Goal: Task Accomplishment & Management: Complete application form

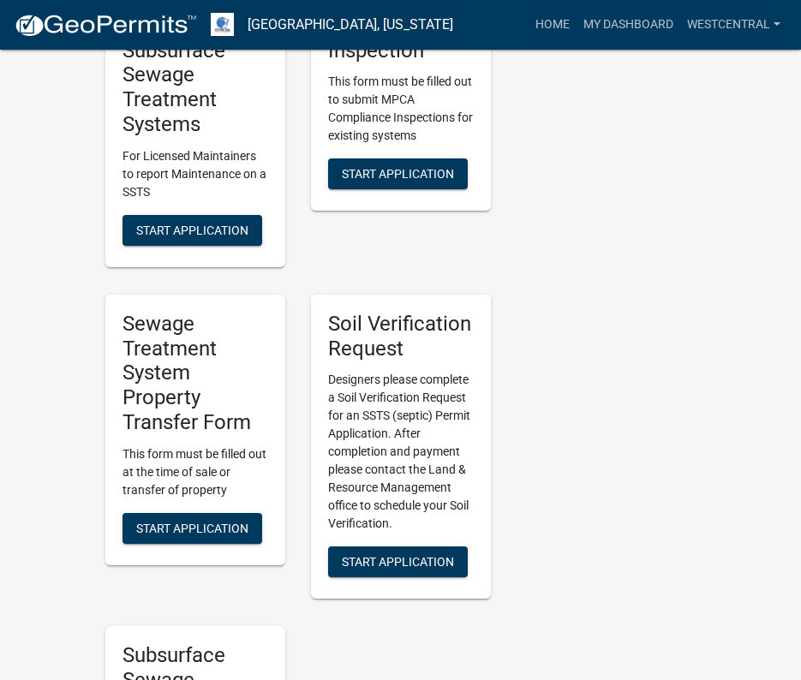
scroll to position [1200, 0]
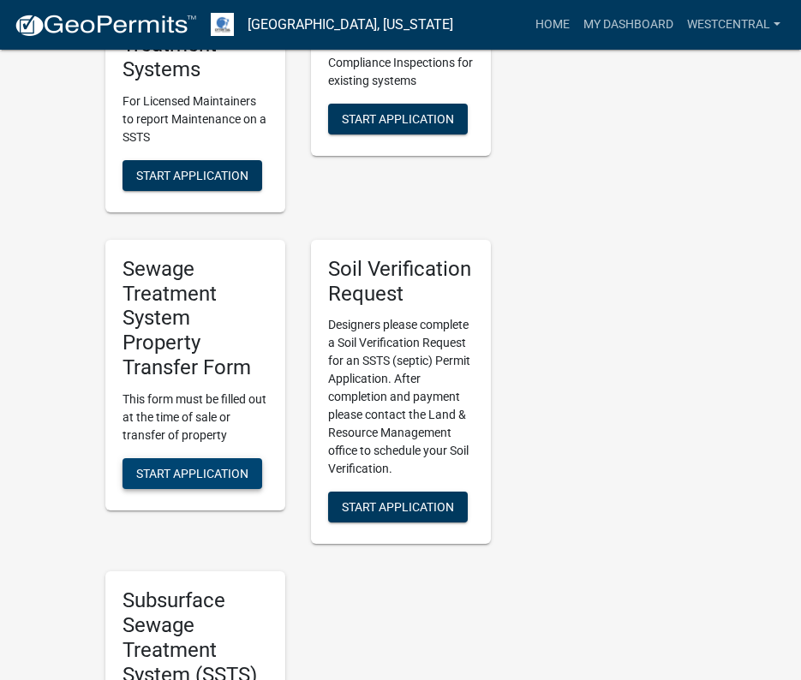
click at [188, 466] on span "Start Application" at bounding box center [192, 473] width 112 height 14
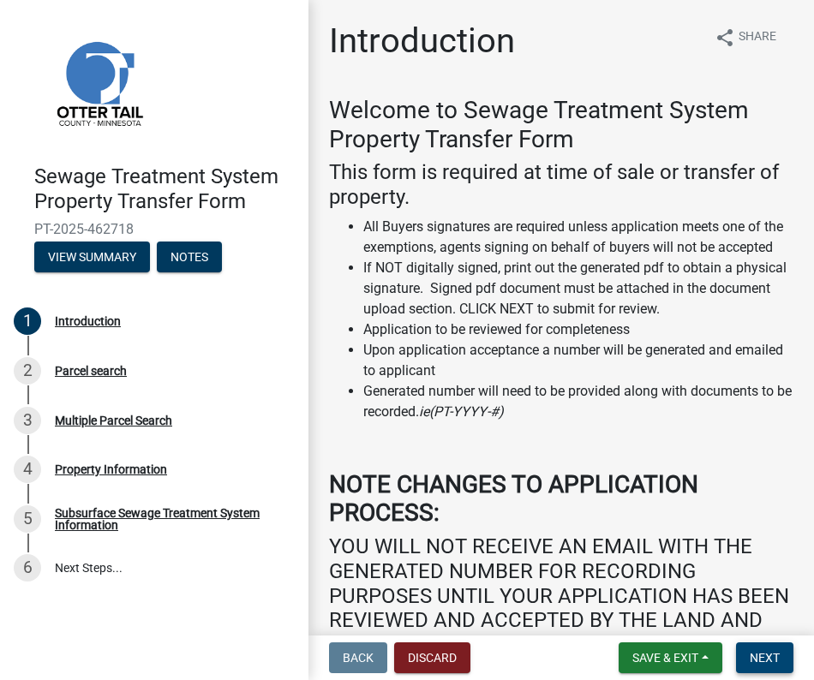
click at [764, 654] on span "Next" at bounding box center [765, 658] width 30 height 14
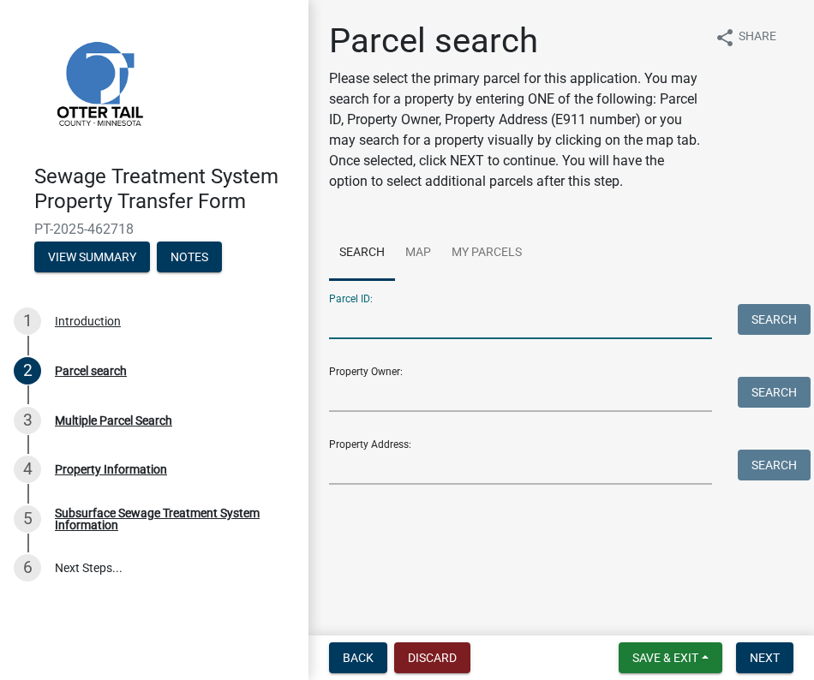
drag, startPoint x: 363, startPoint y: 327, endPoint x: 403, endPoint y: 332, distance: 40.6
click at [363, 327] on input "Parcel ID:" at bounding box center [520, 321] width 383 height 35
paste input "17000991714000"
type input "17000991714000"
click at [785, 314] on button "Search" at bounding box center [774, 319] width 73 height 31
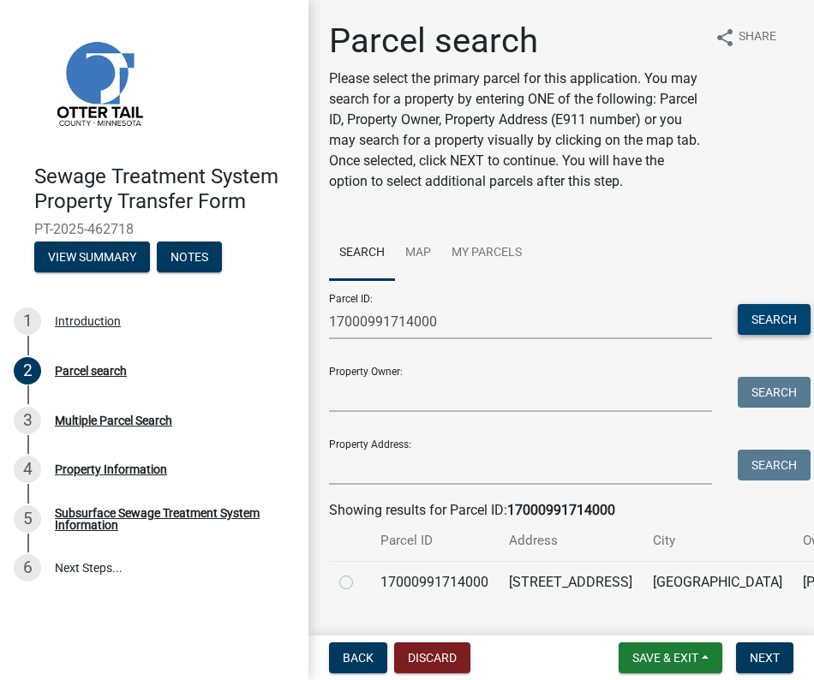
scroll to position [123, 0]
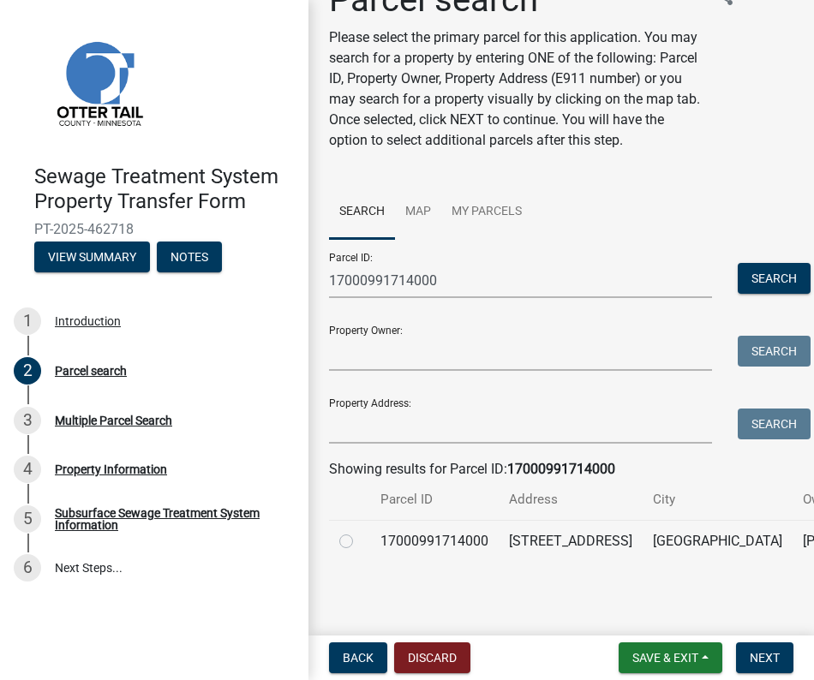
click at [360, 531] on label at bounding box center [360, 531] width 0 height 0
click at [360, 531] on input "radio" at bounding box center [365, 536] width 11 height 11
radio input "true"
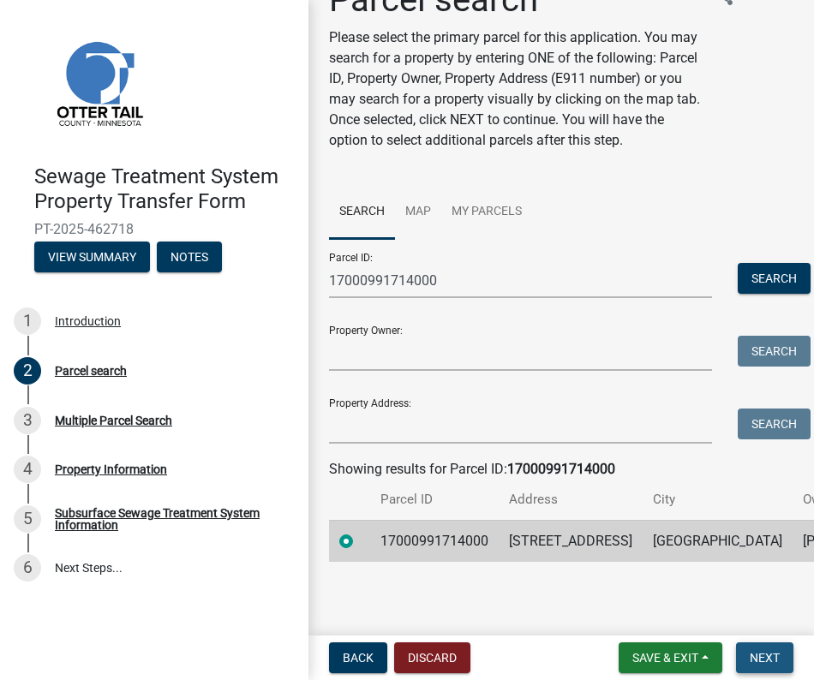
click at [762, 662] on span "Next" at bounding box center [765, 658] width 30 height 14
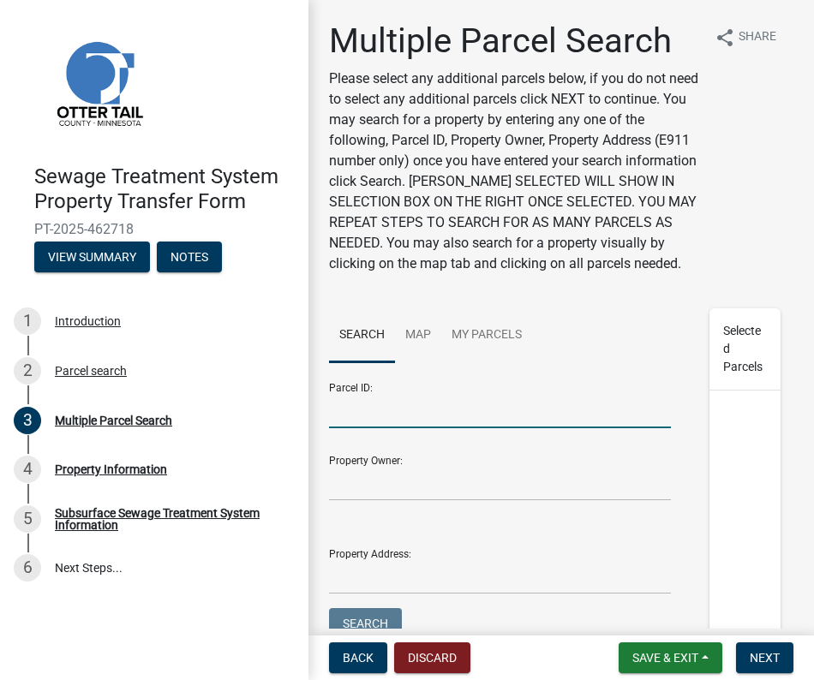
drag, startPoint x: 351, startPoint y: 441, endPoint x: 526, endPoint y: 439, distance: 174.8
click at [351, 429] on input "Parcel ID:" at bounding box center [500, 410] width 342 height 35
paste input "17000170229004"
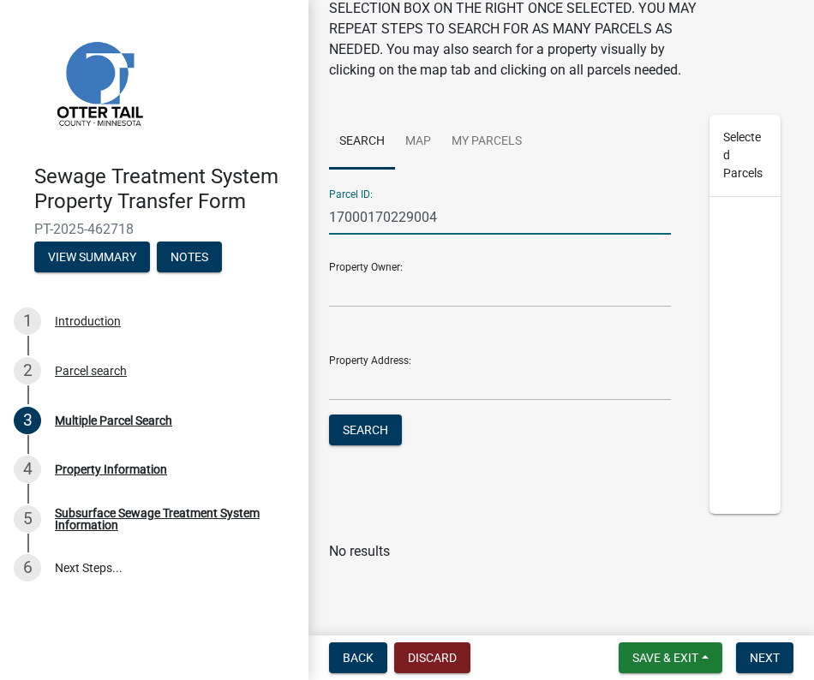
scroll to position [214, 0]
type input "17000170229004"
click at [354, 422] on button "Search" at bounding box center [365, 430] width 73 height 31
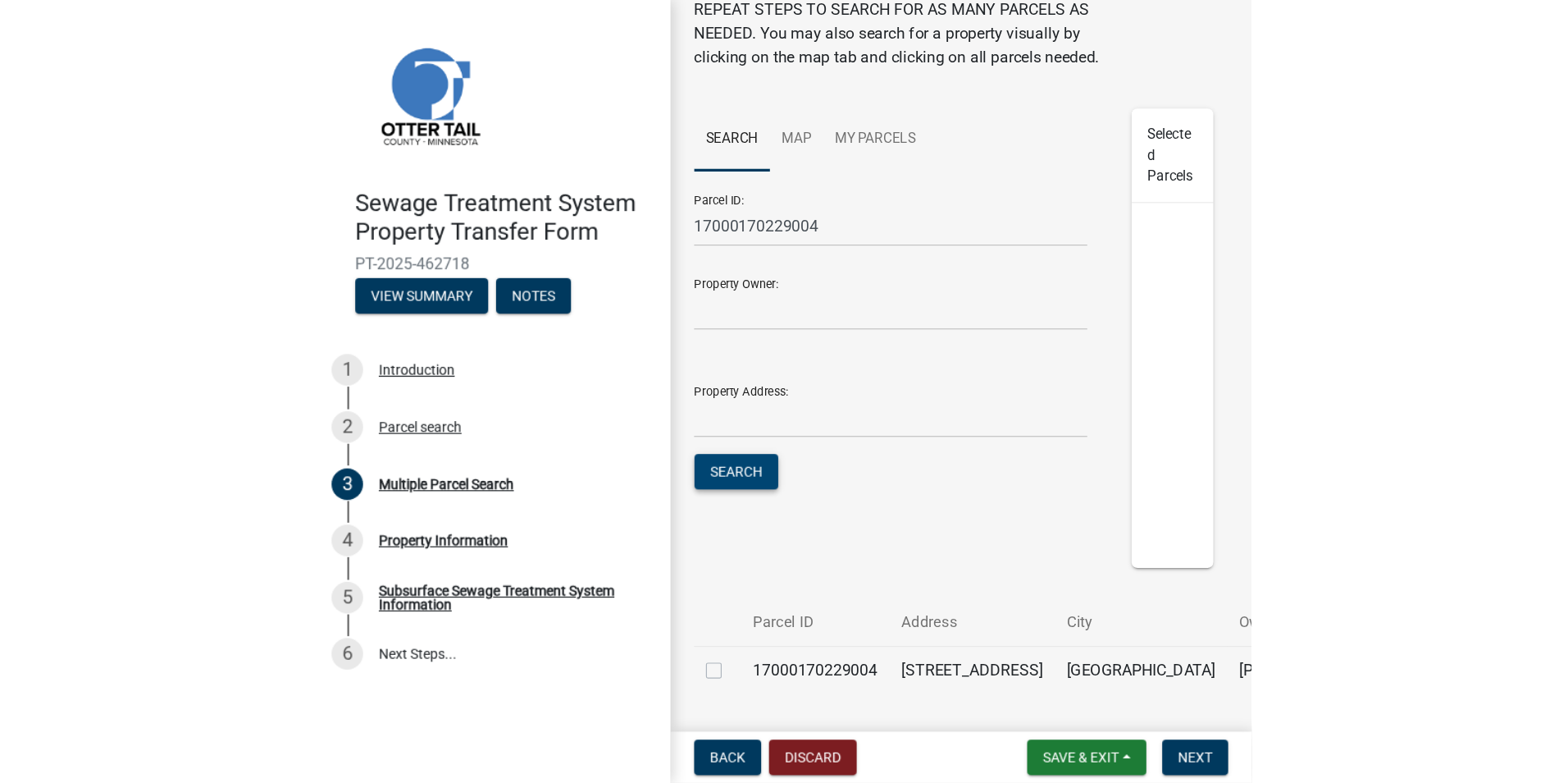
scroll to position [0, 0]
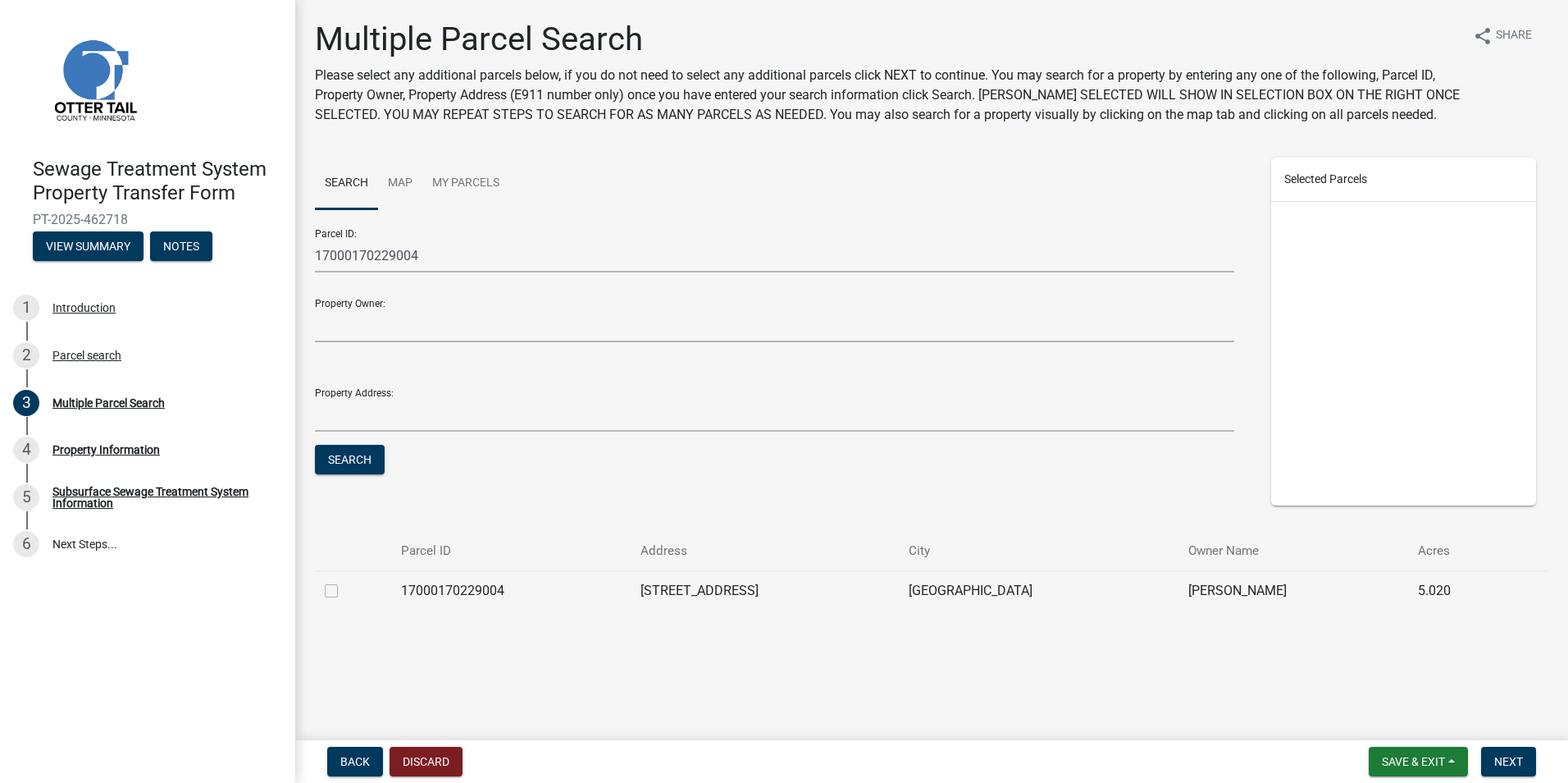
drag, startPoint x: 335, startPoint y: 593, endPoint x: 468, endPoint y: 672, distance: 154.7
click at [344, 581] on label at bounding box center [344, 581] width 0 height 0
click at [344, 592] on input "checkbox" at bounding box center [349, 586] width 11 height 11
checkbox input "true"
click at [765, 651] on span "Next" at bounding box center [1509, 761] width 29 height 13
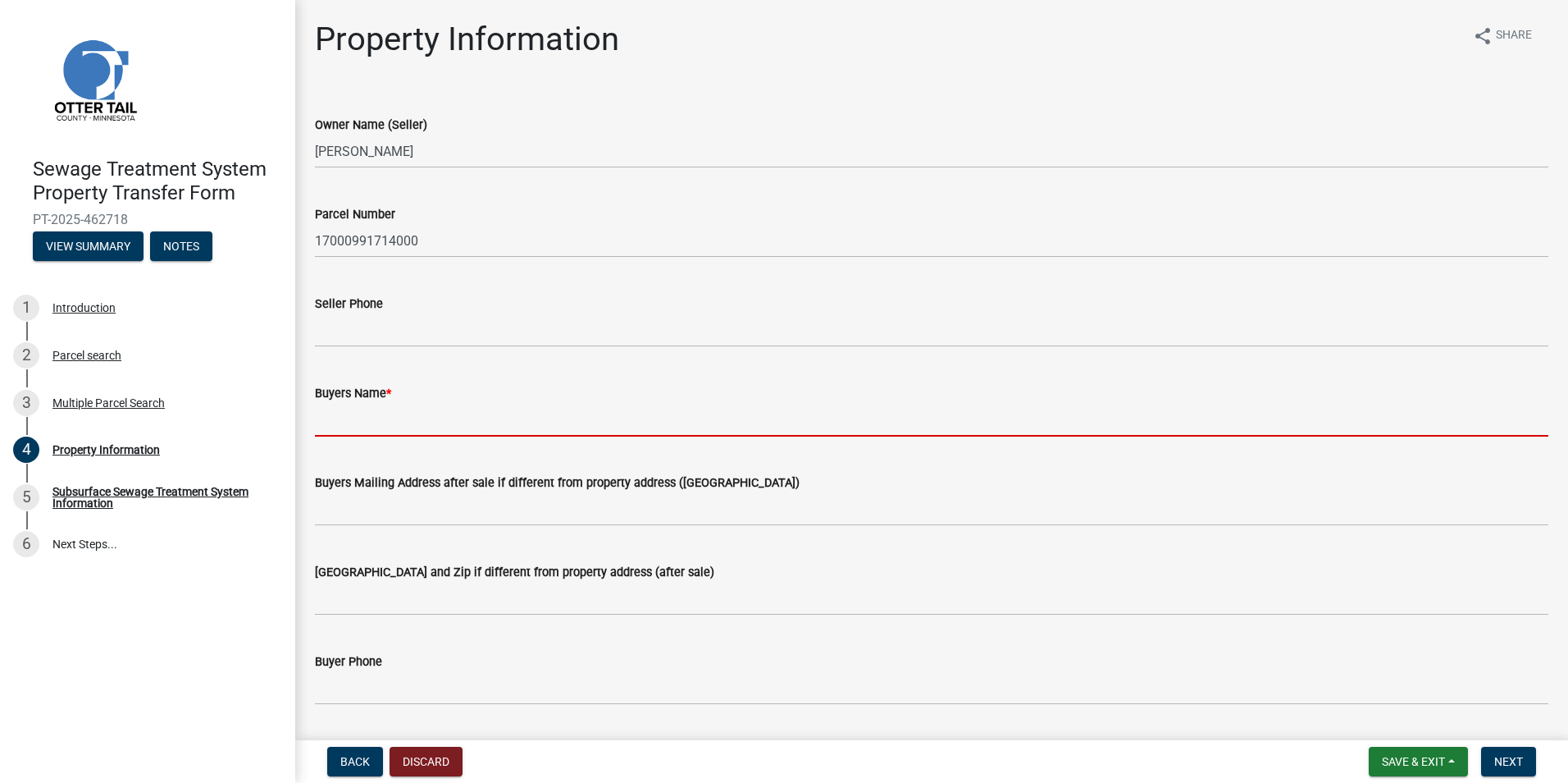
drag, startPoint x: 328, startPoint y: 423, endPoint x: 439, endPoint y: 422, distance: 111.0
click at [329, 423] on input "Buyers Name *" at bounding box center [931, 419] width 1233 height 34
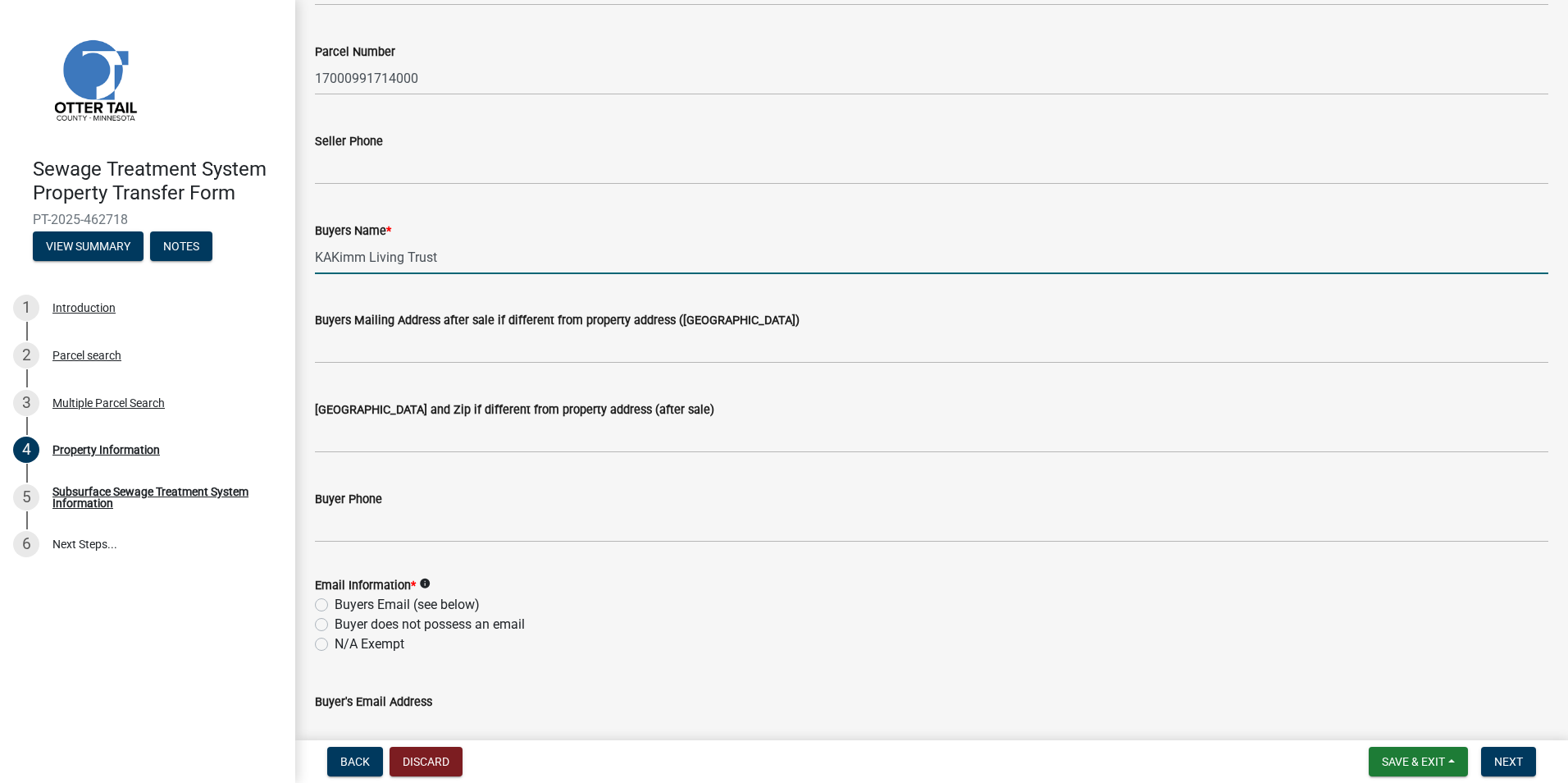
scroll to position [164, 0]
type input "KAKimm Living Trust"
click at [335, 640] on label "N/A Exempt" at bounding box center [369, 642] width 70 height 20
click at [335, 640] on input "N/A Exempt" at bounding box center [340, 638] width 11 height 11
radio input "true"
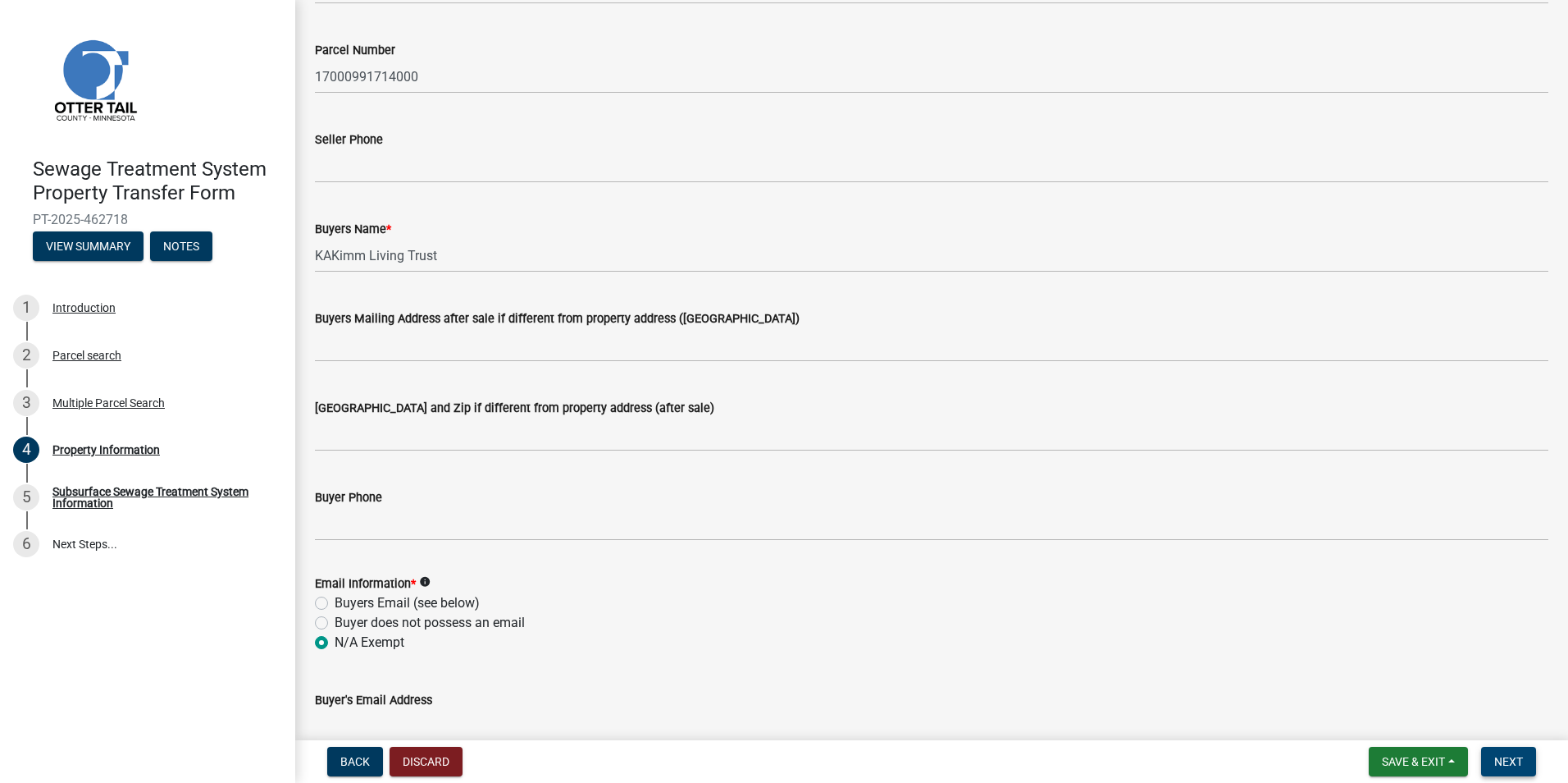
click at [765, 651] on span "Next" at bounding box center [1509, 761] width 29 height 13
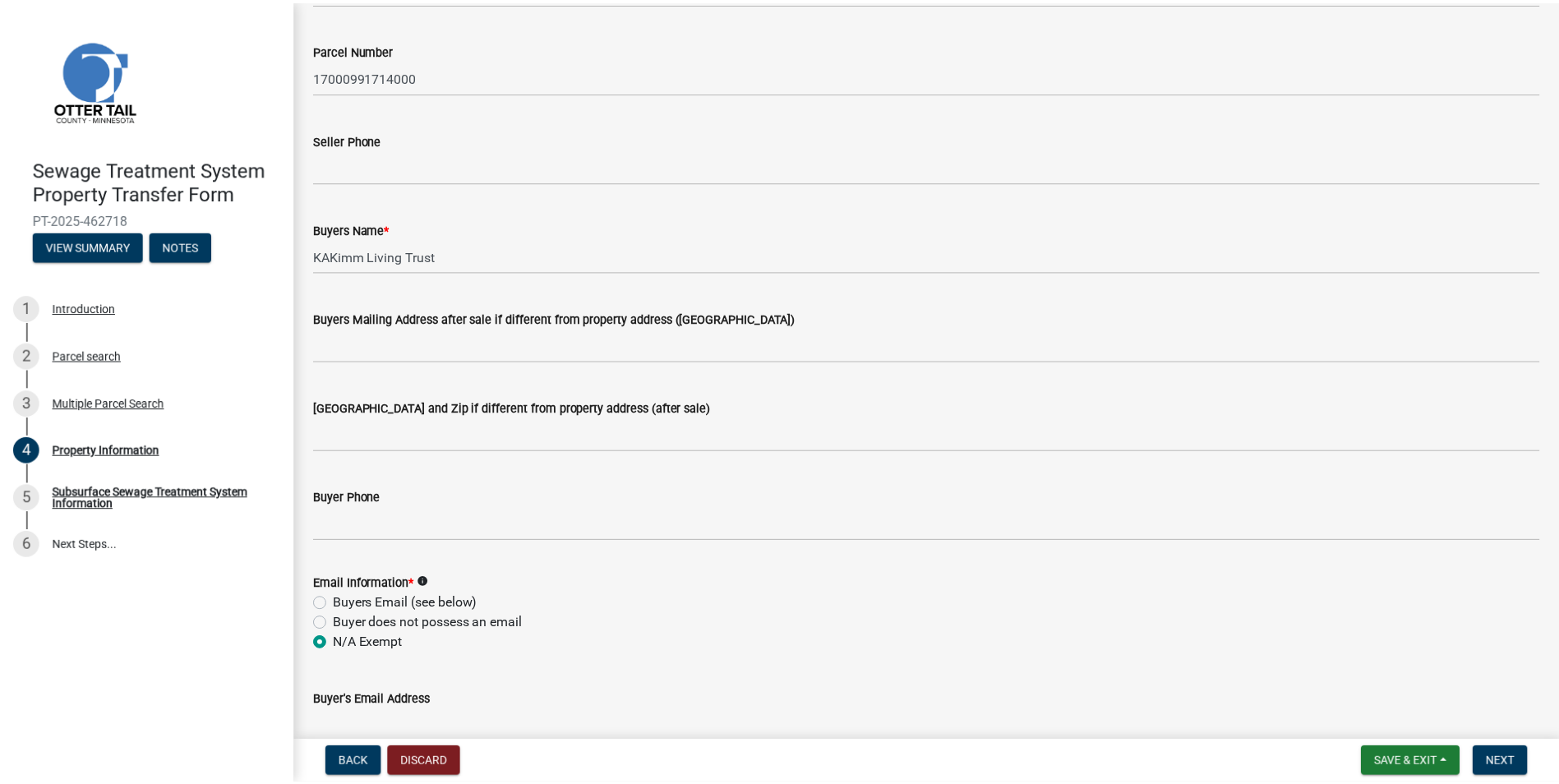
scroll to position [0, 0]
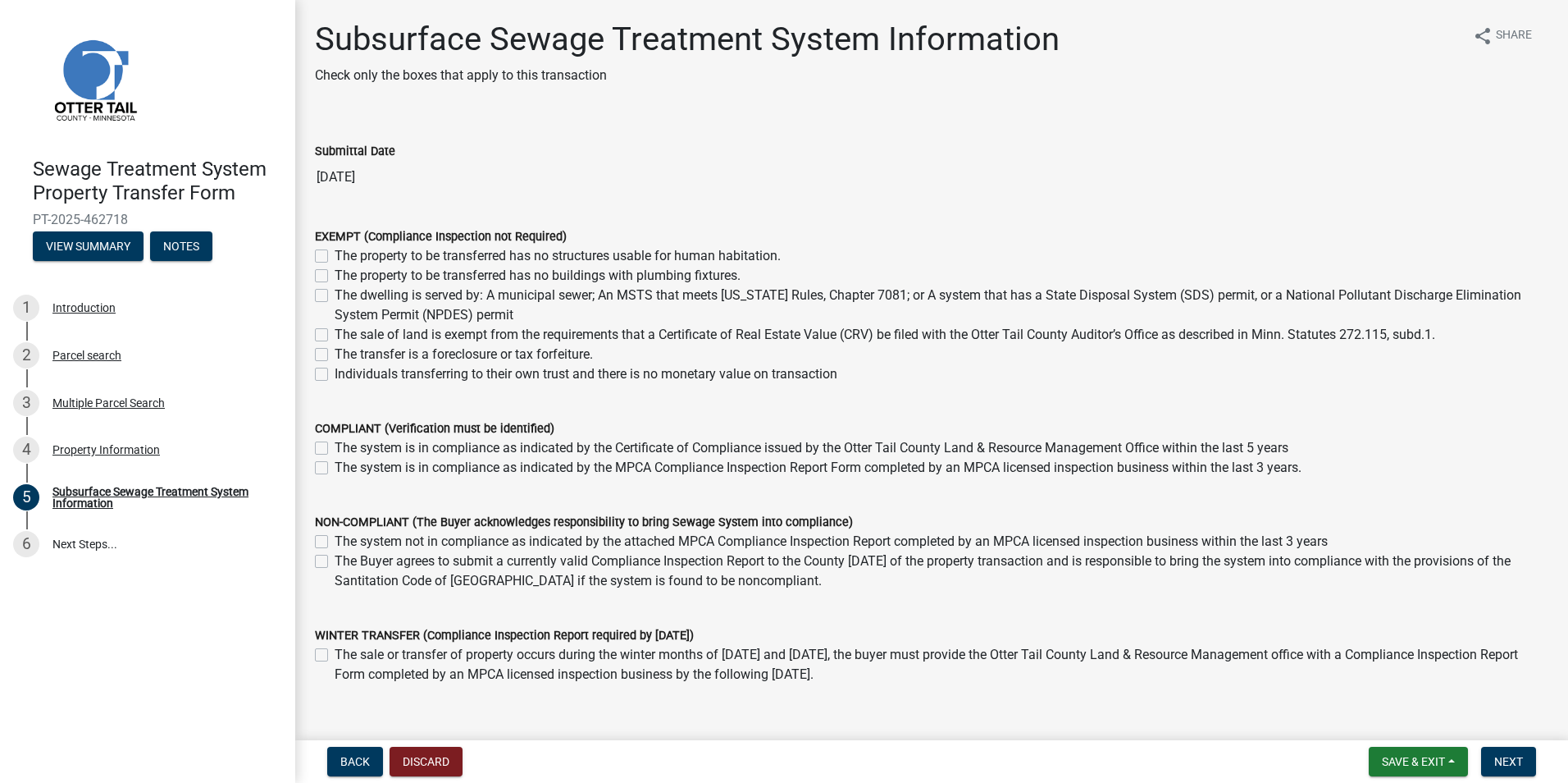
click at [335, 332] on label "The sale of land is exempt from the requirements that a Certificate of Real Est…" at bounding box center [885, 334] width 1100 height 20
click at [335, 332] on input "The sale of land is exempt from the requirements that a Certificate of Real Est…" at bounding box center [340, 329] width 11 height 11
checkbox input "true"
checkbox input "false"
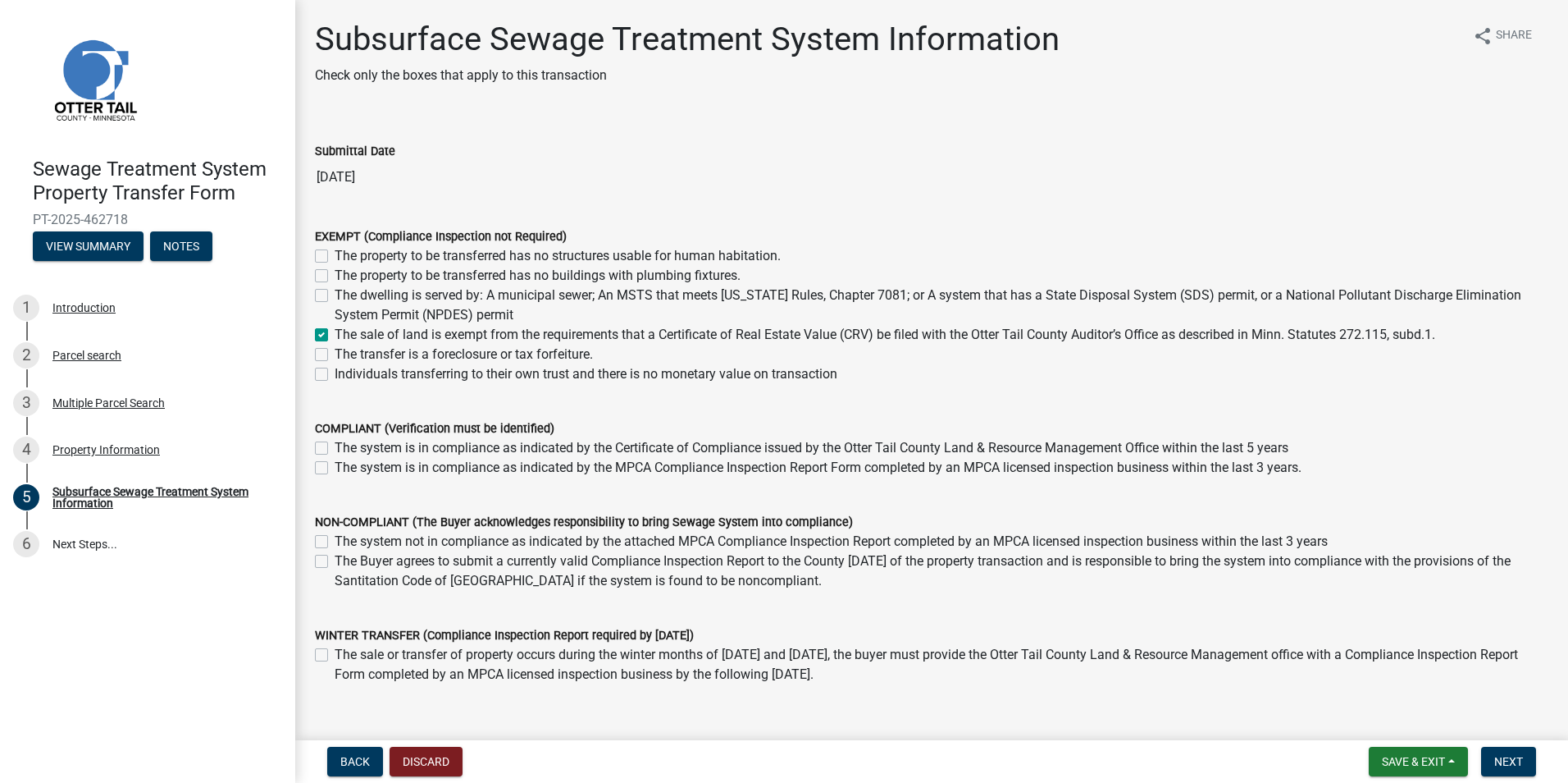
checkbox input "false"
checkbox input "true"
checkbox input "false"
click at [765, 651] on button "Next" at bounding box center [1508, 761] width 55 height 30
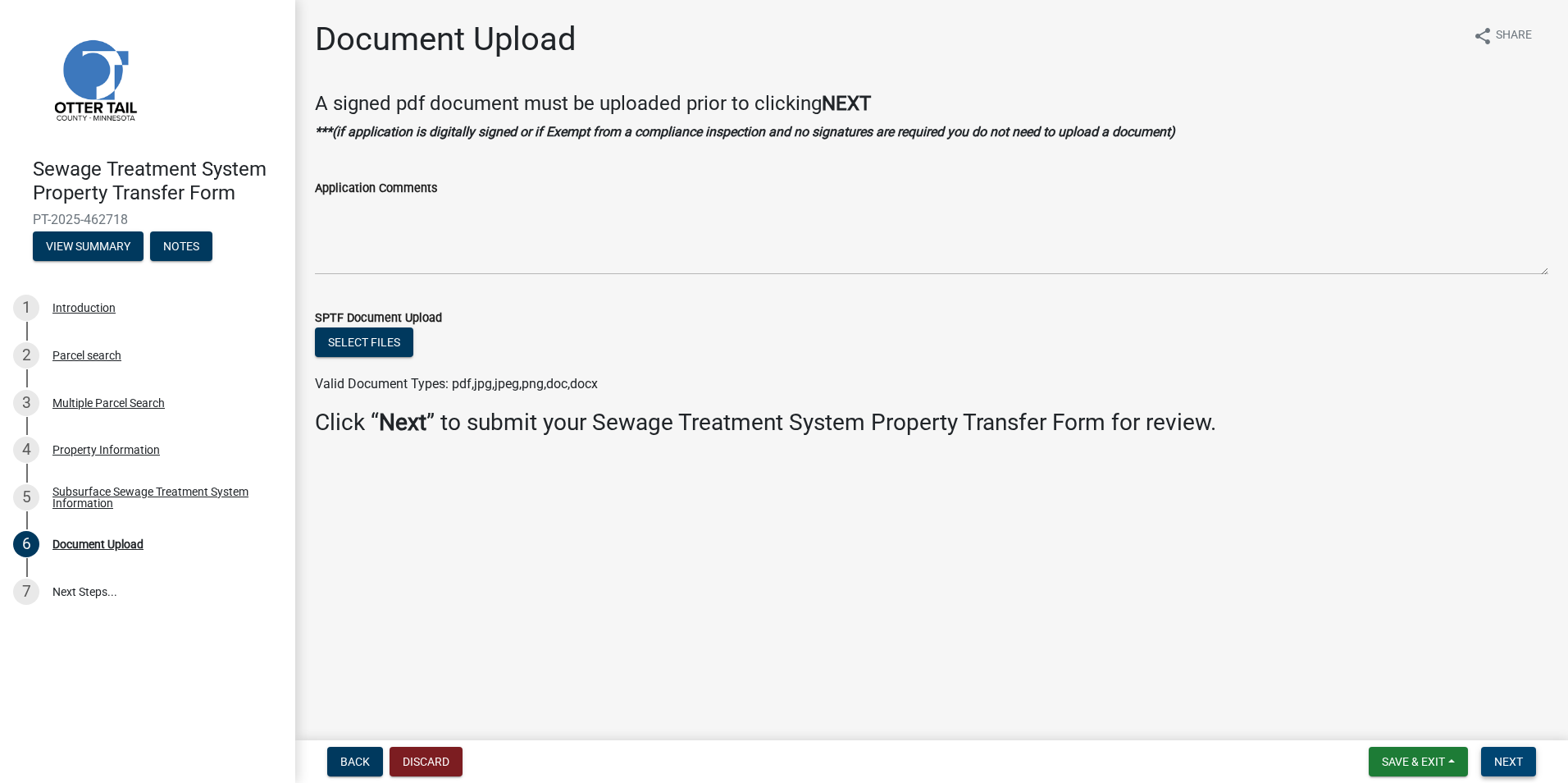
click at [765, 651] on span "Next" at bounding box center [1509, 761] width 29 height 13
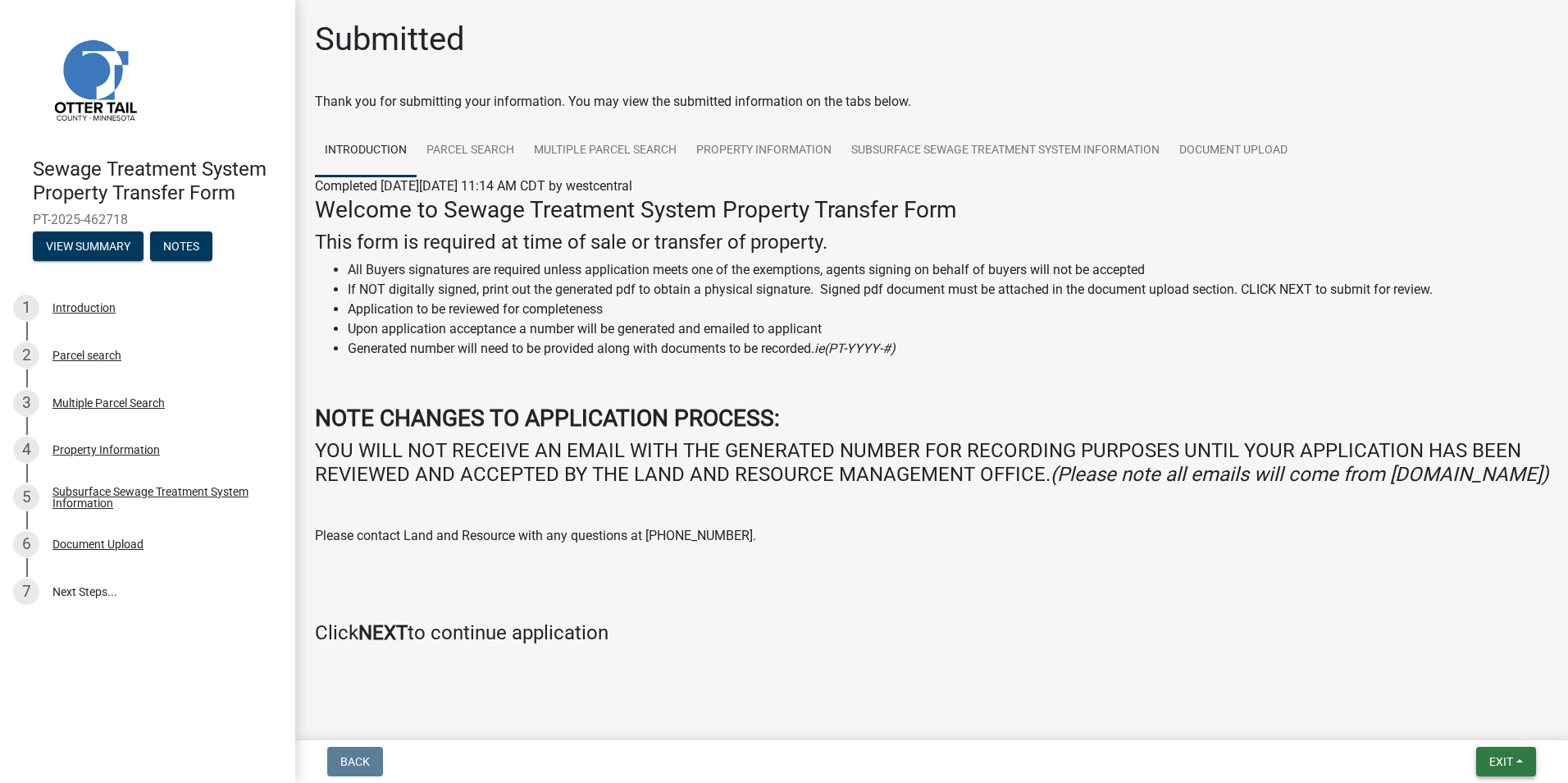
click at [765, 651] on button "Exit" at bounding box center [1506, 761] width 60 height 30
click at [765, 651] on button "Save & Exit" at bounding box center [1469, 718] width 131 height 39
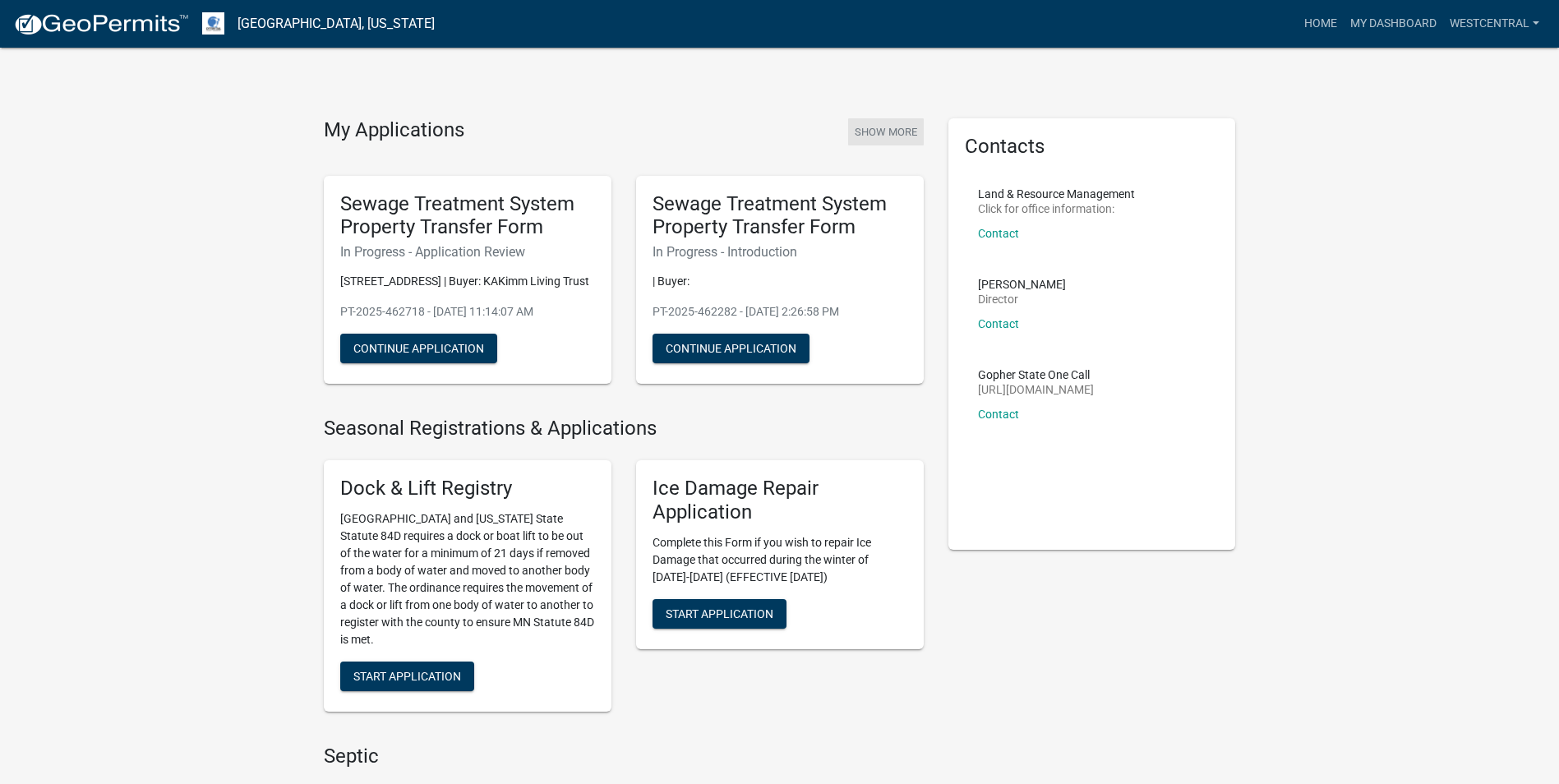
click at [767, 122] on button "Show More" at bounding box center [885, 131] width 76 height 27
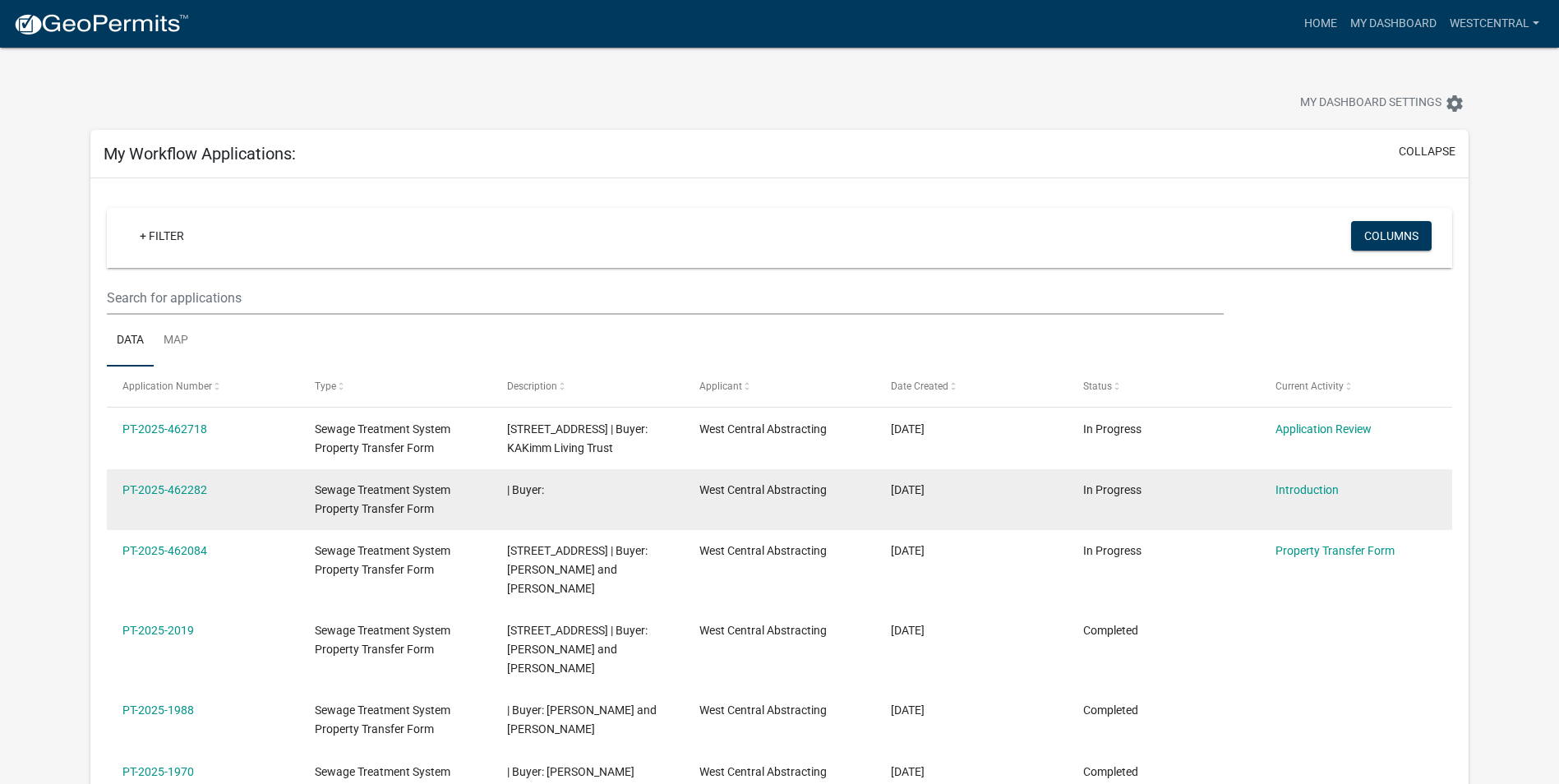
click at [767, 480] on div "Introduction" at bounding box center [1355, 490] width 160 height 19
click at [164, 489] on link "PT-2025-462282" at bounding box center [165, 490] width 84 height 13
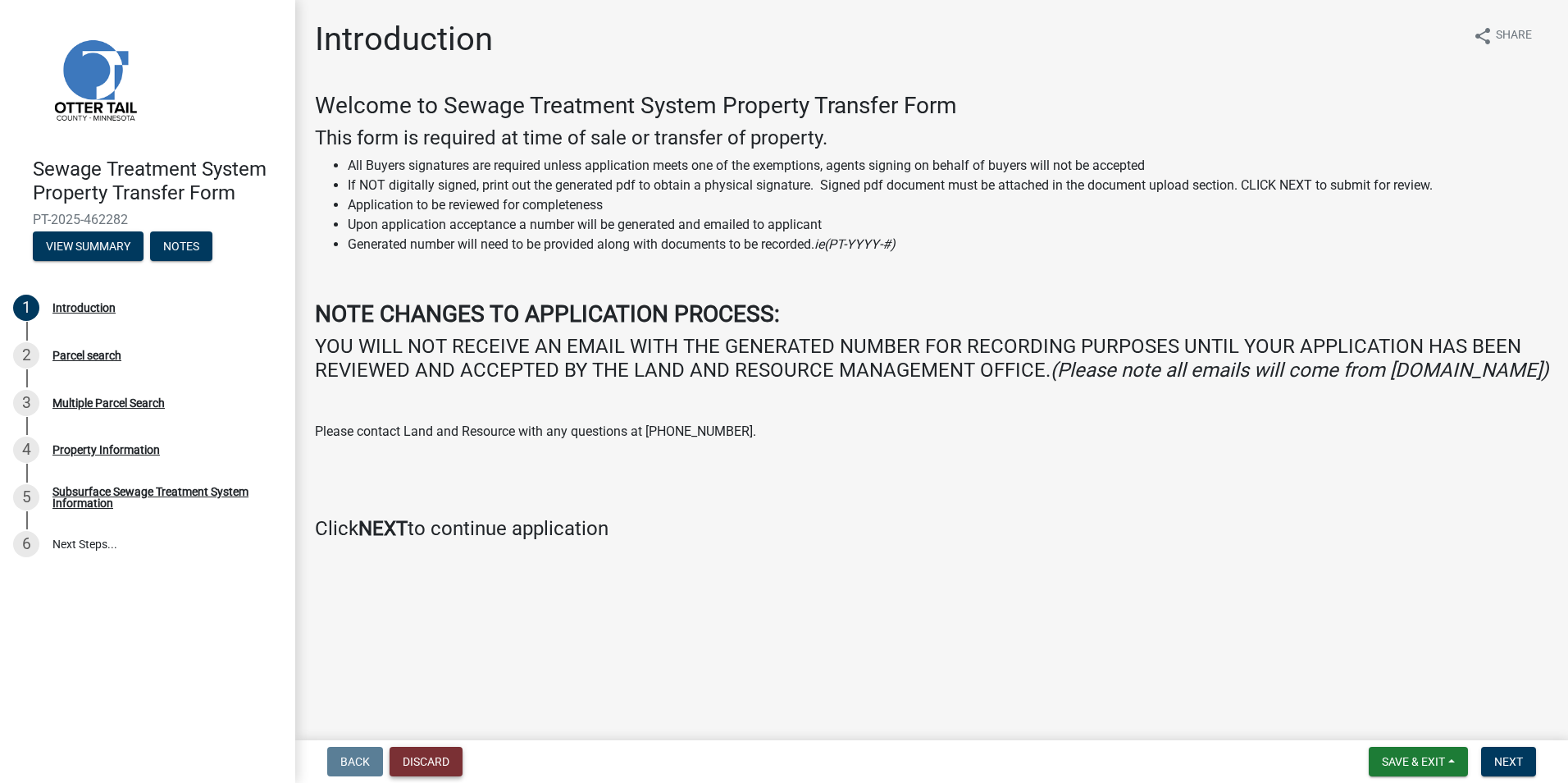
click at [421, 651] on button "Discard" at bounding box center [426, 761] width 73 height 30
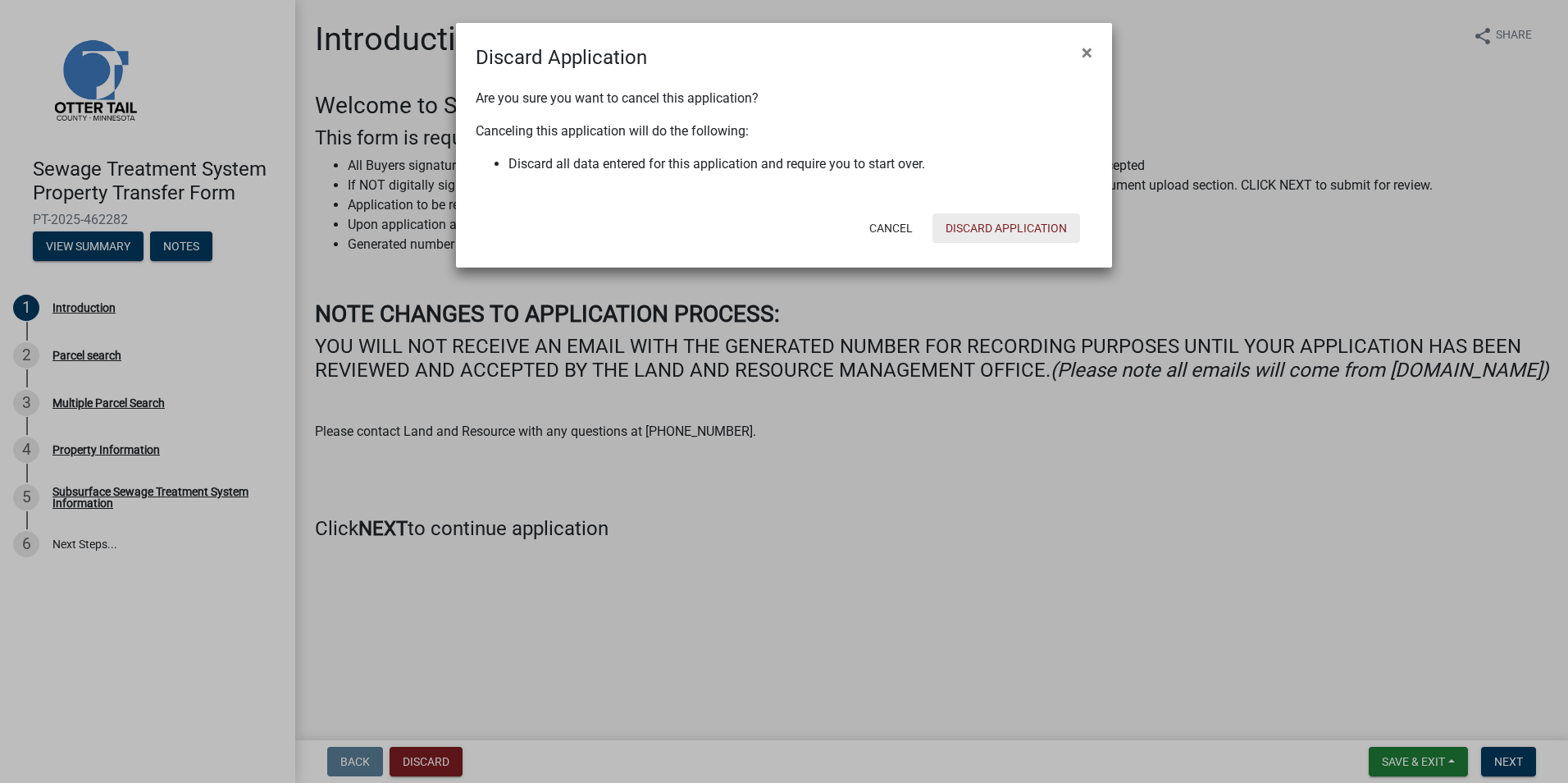
click at [765, 232] on button "Discard Application" at bounding box center [1005, 228] width 147 height 30
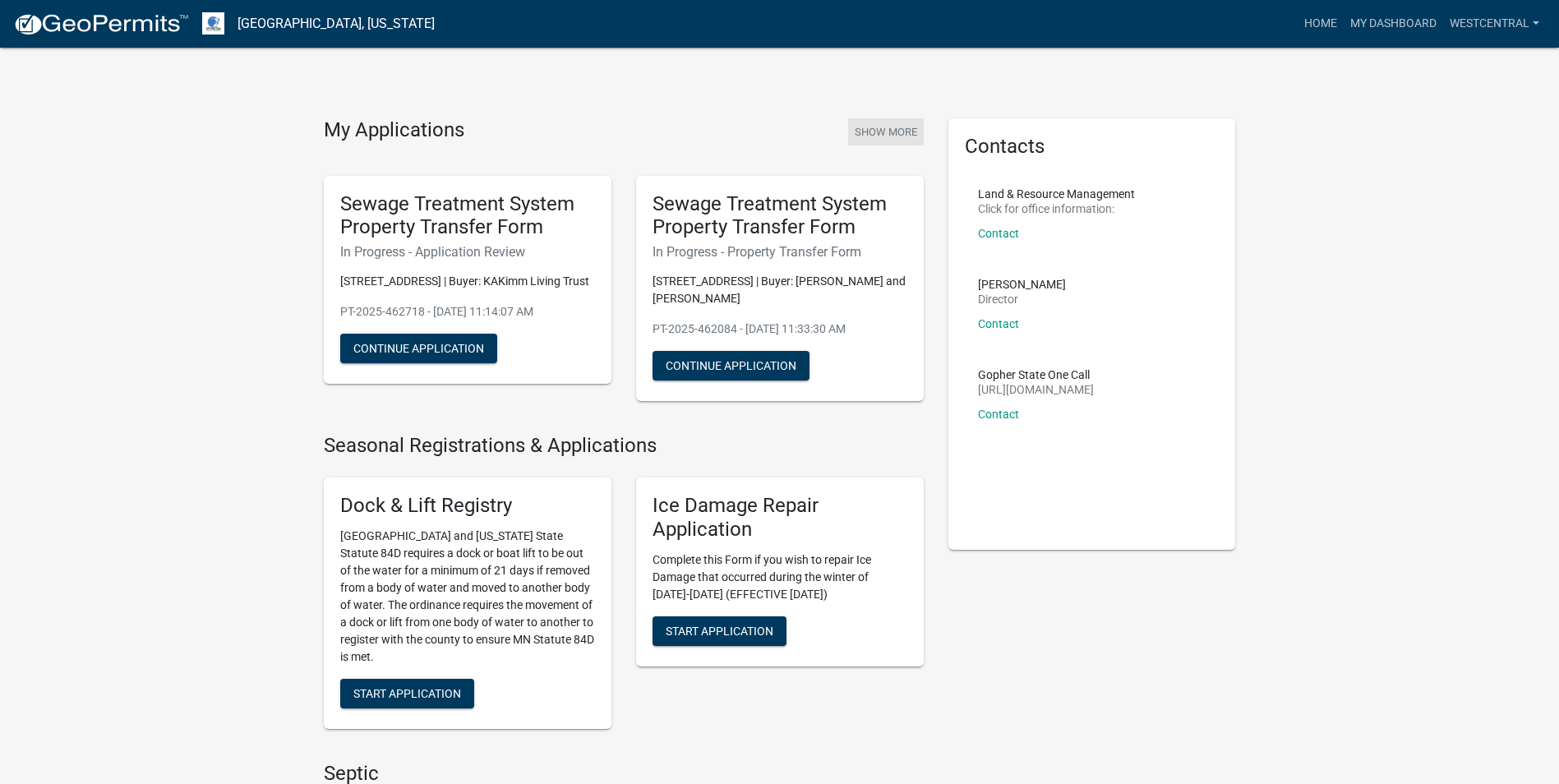
click at [767, 130] on button "Show More" at bounding box center [885, 131] width 76 height 27
